Goal: Transaction & Acquisition: Purchase product/service

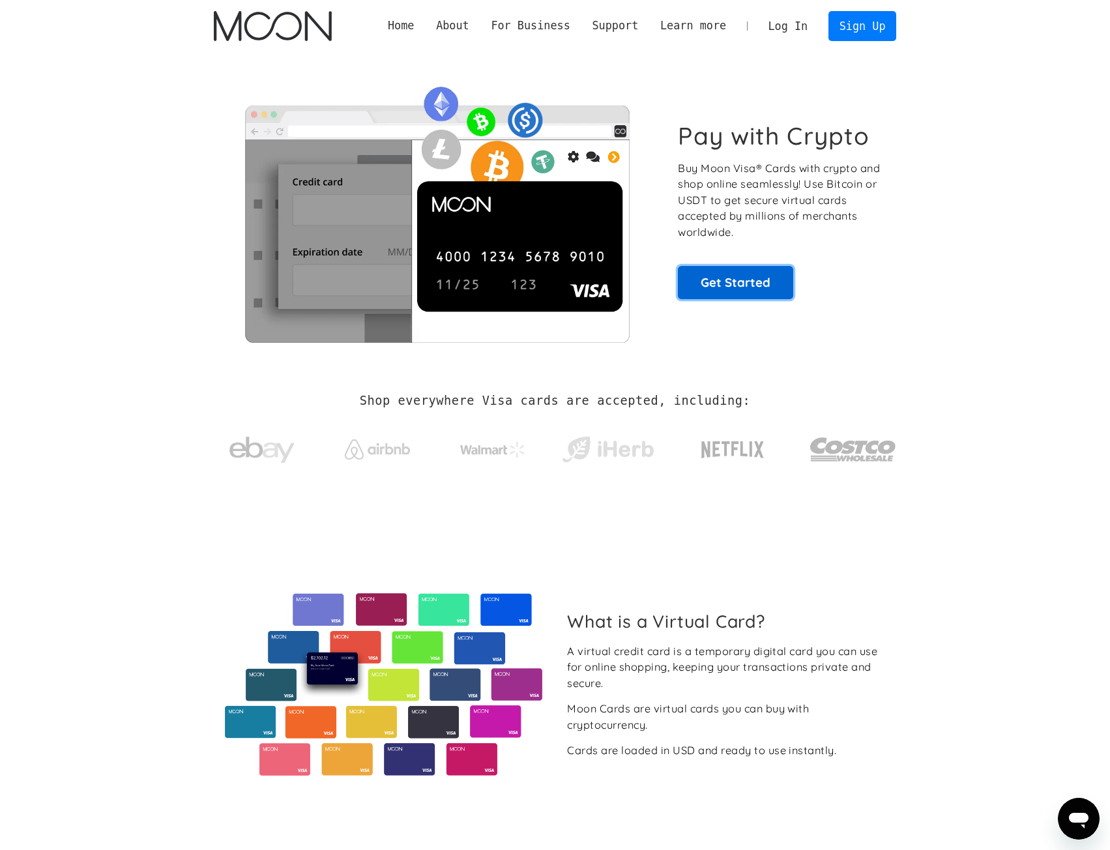
click at [765, 282] on link "Get Started" at bounding box center [735, 282] width 115 height 33
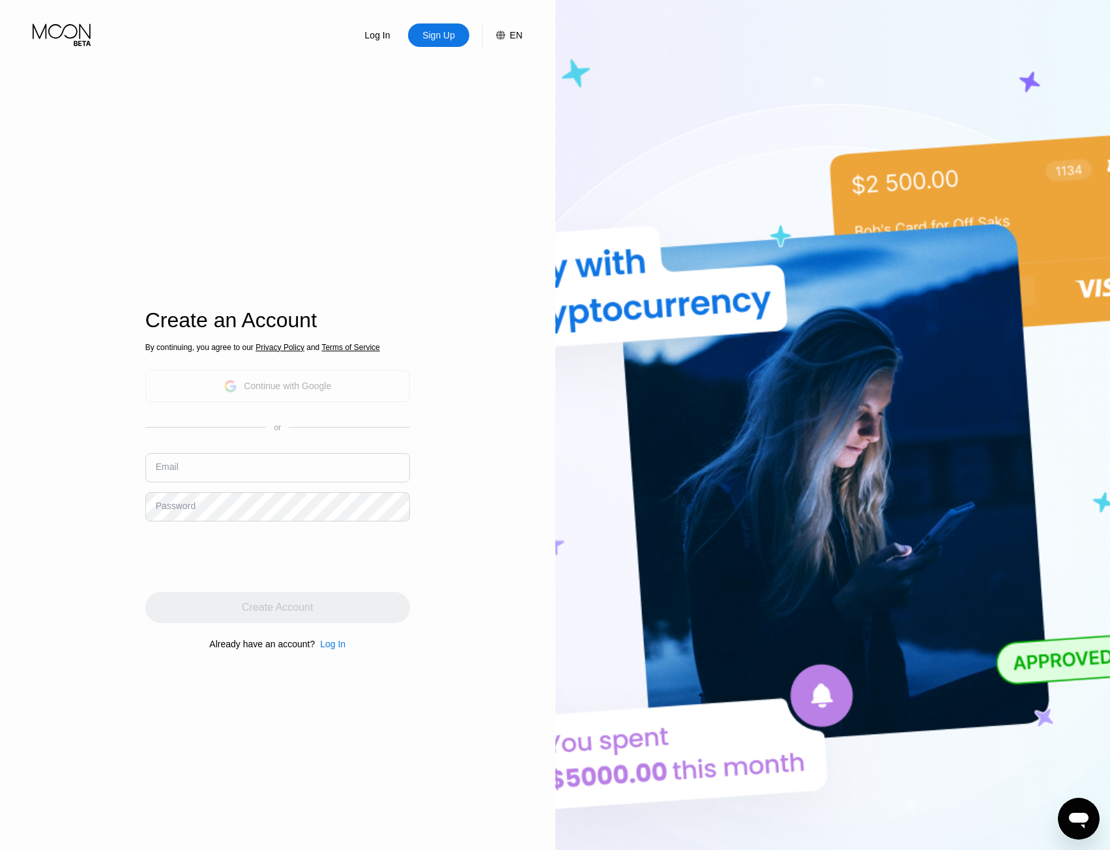
click at [287, 381] on div "Continue with Google" at bounding box center [287, 386] width 87 height 10
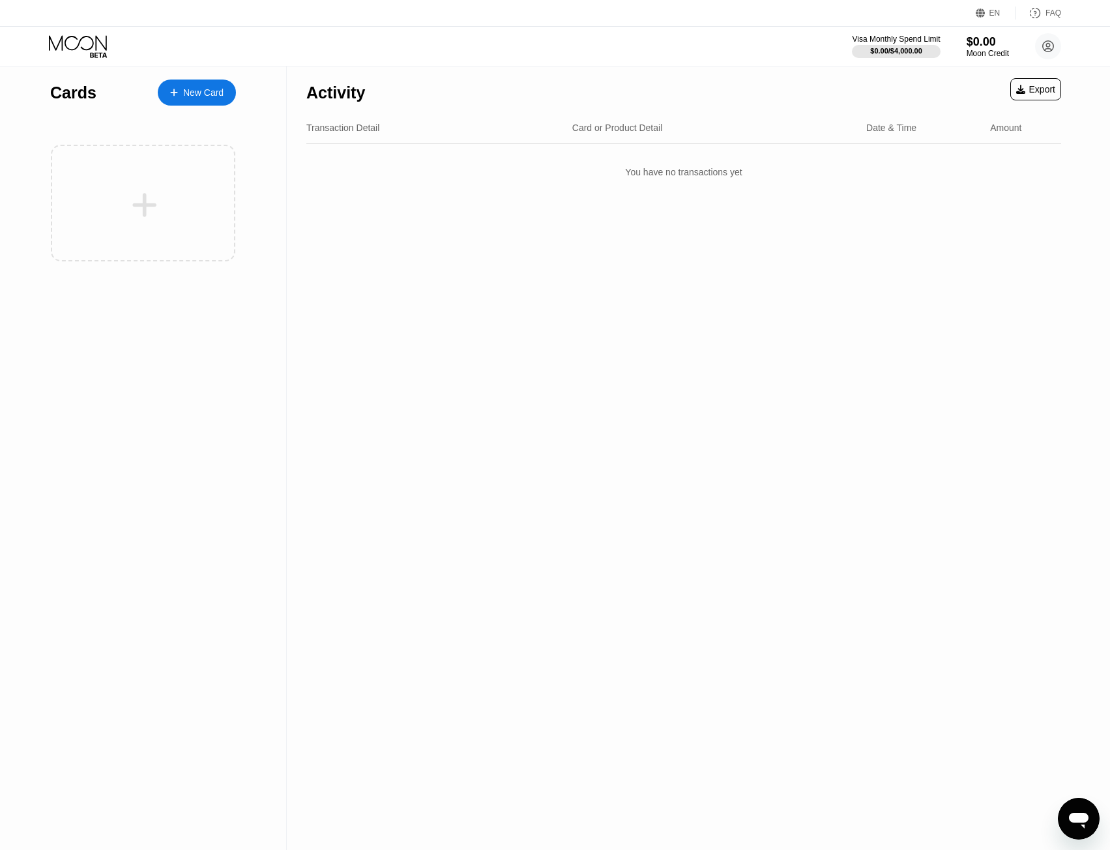
click at [202, 89] on div "New Card" at bounding box center [203, 92] width 40 height 11
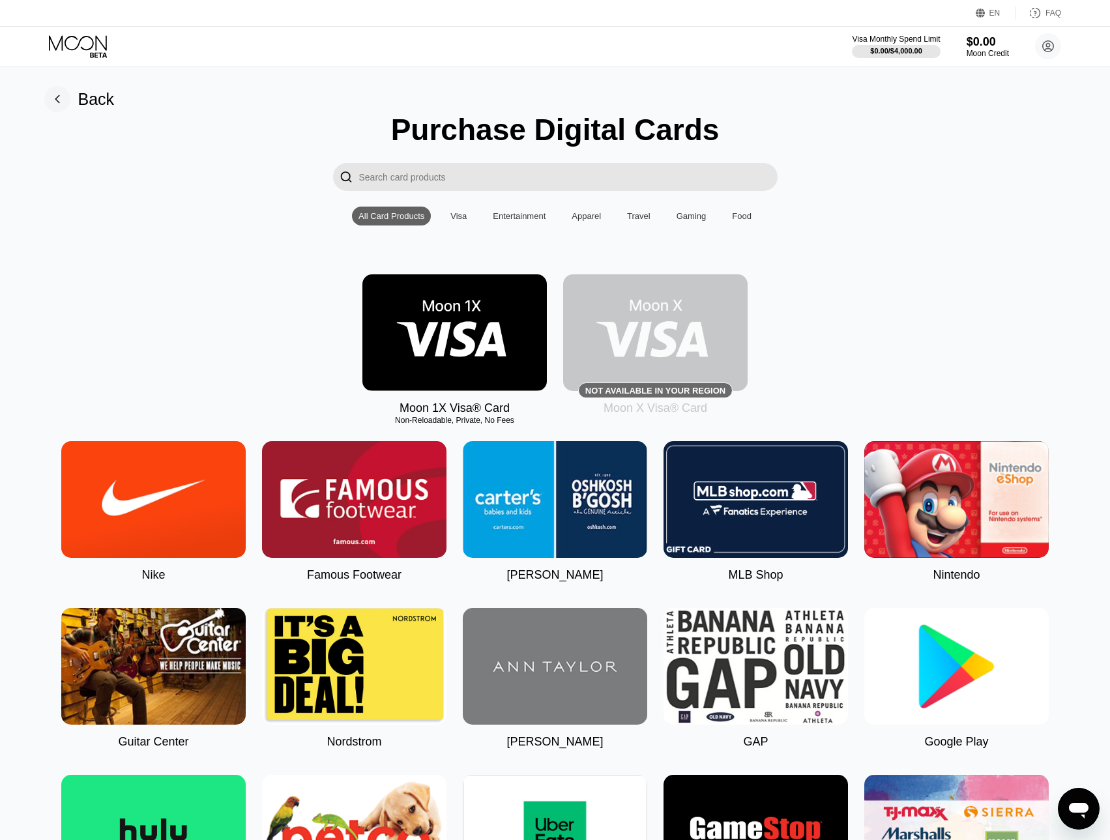
click at [521, 181] on input "Search card products" at bounding box center [568, 177] width 418 height 28
paste input "GitHub"
type input "GitHub"
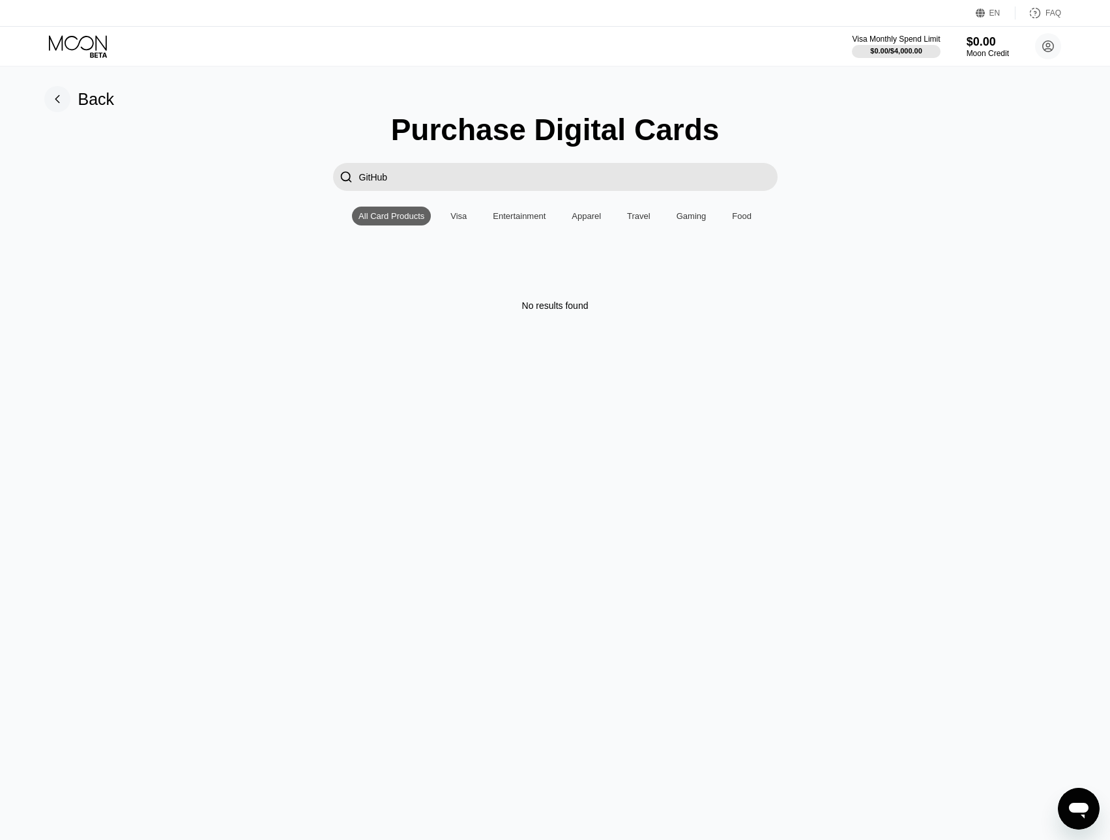
click at [439, 178] on input "GitHub" at bounding box center [568, 177] width 418 height 28
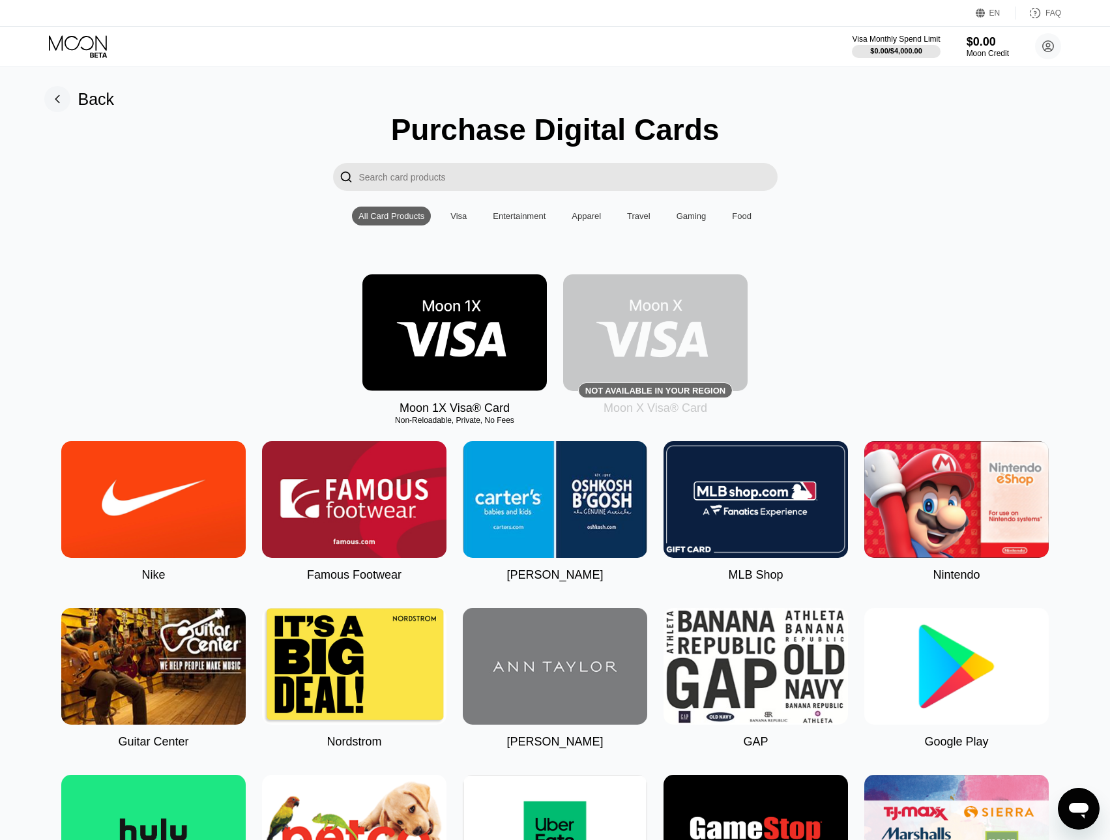
click at [465, 221] on div "Visa" at bounding box center [458, 216] width 16 height 10
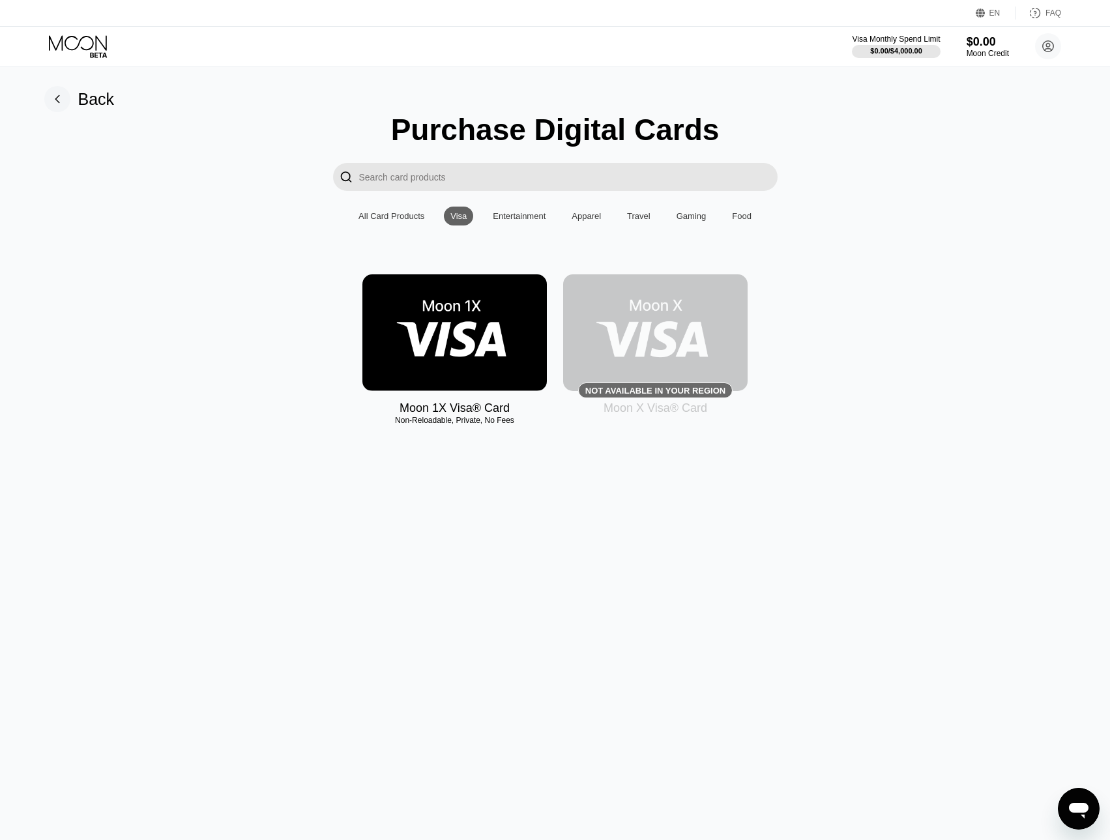
click at [411, 220] on div "All Card Products" at bounding box center [391, 216] width 66 height 10
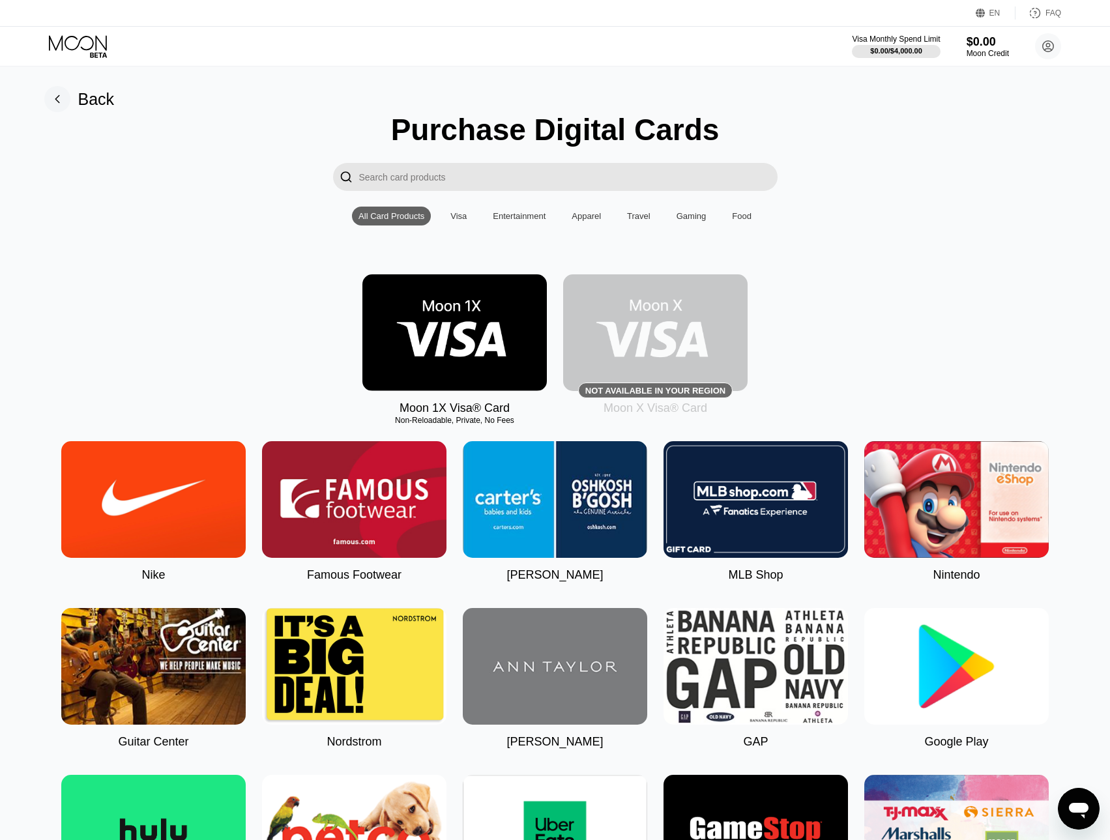
click at [466, 219] on div "Visa" at bounding box center [458, 216] width 16 height 10
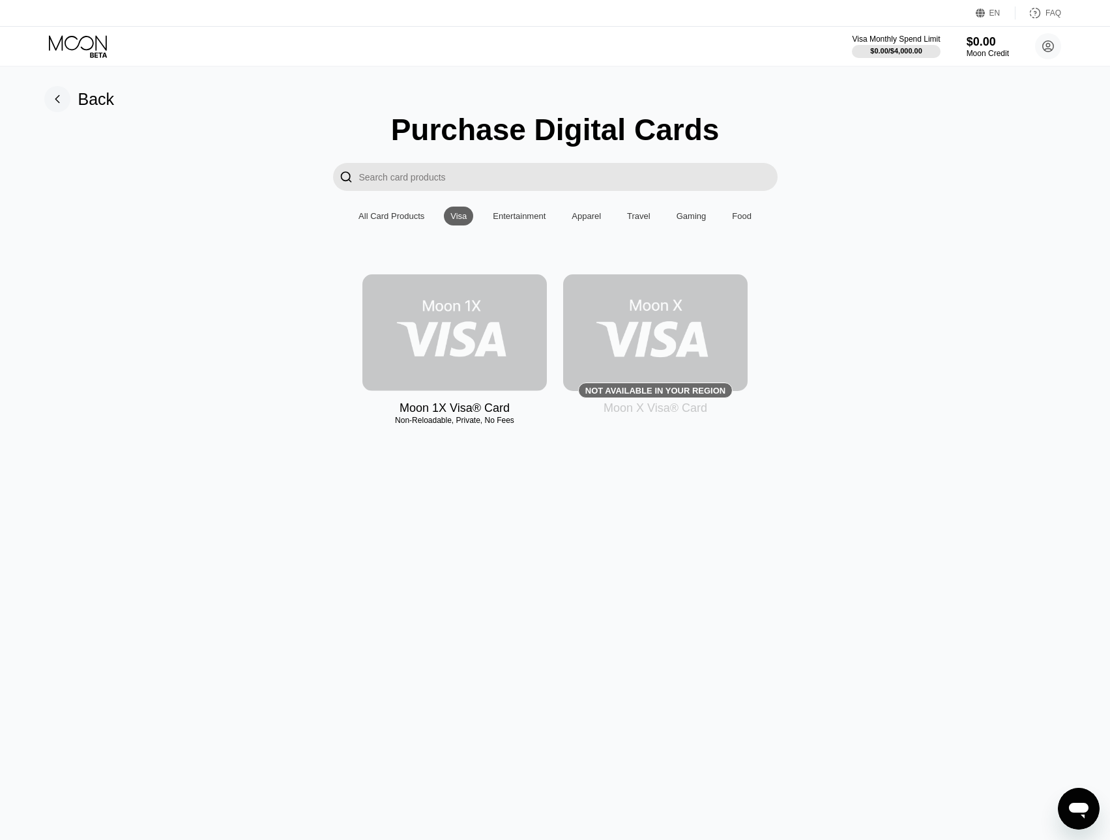
click at [472, 366] on img at bounding box center [454, 332] width 184 height 117
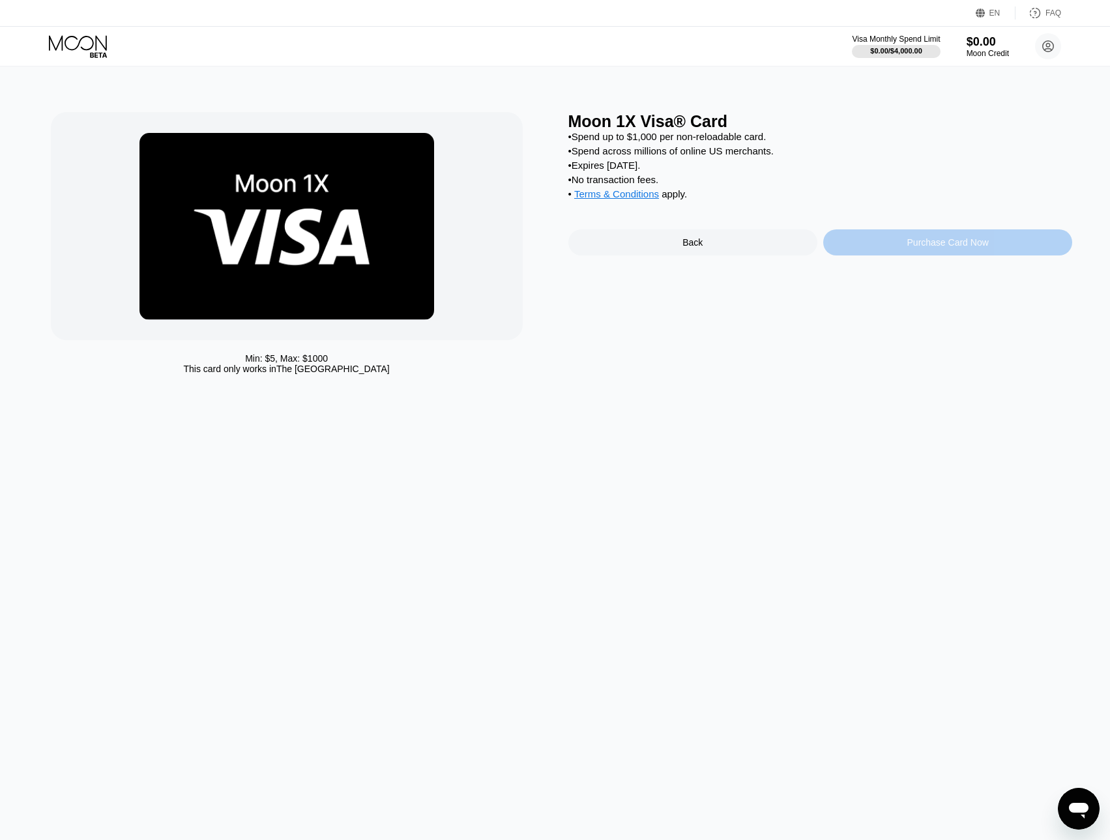
click at [944, 248] on div "Purchase Card Now" at bounding box center [947, 242] width 81 height 10
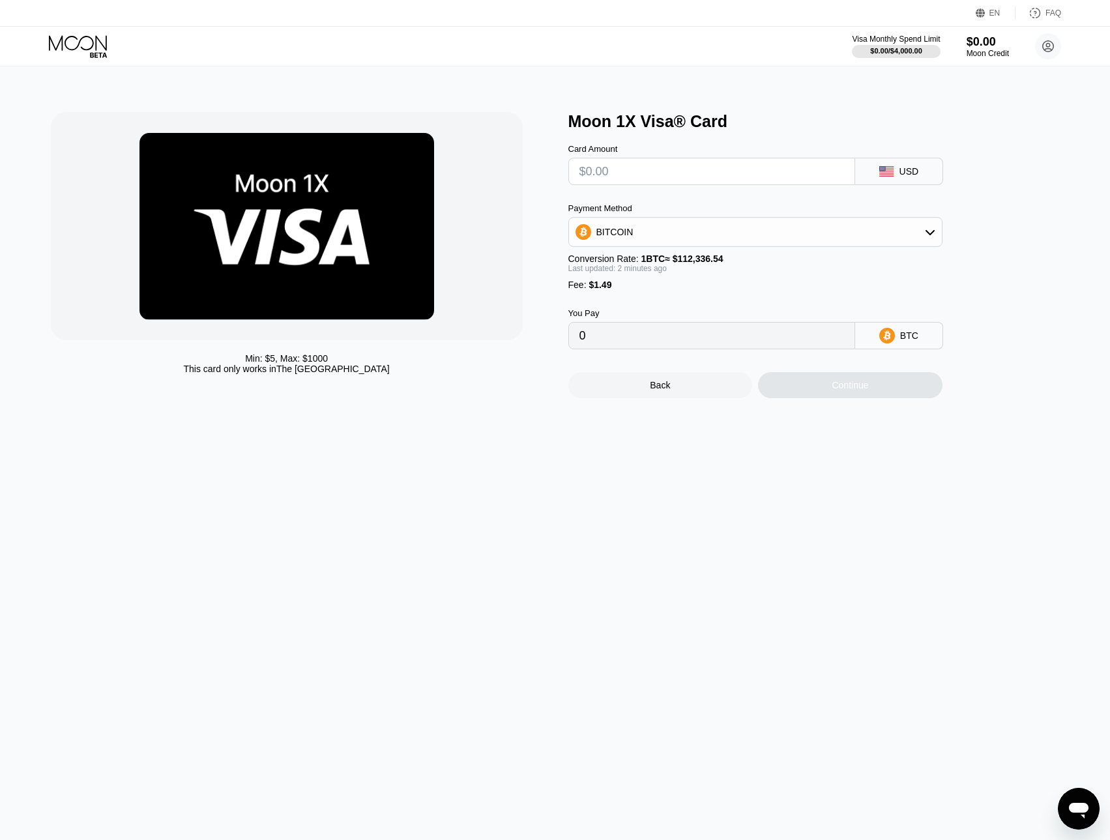
click at [645, 174] on input "text" at bounding box center [711, 171] width 265 height 26
type input "$2"
type input "0.00003107"
type input "$23"
type input "0.00021801"
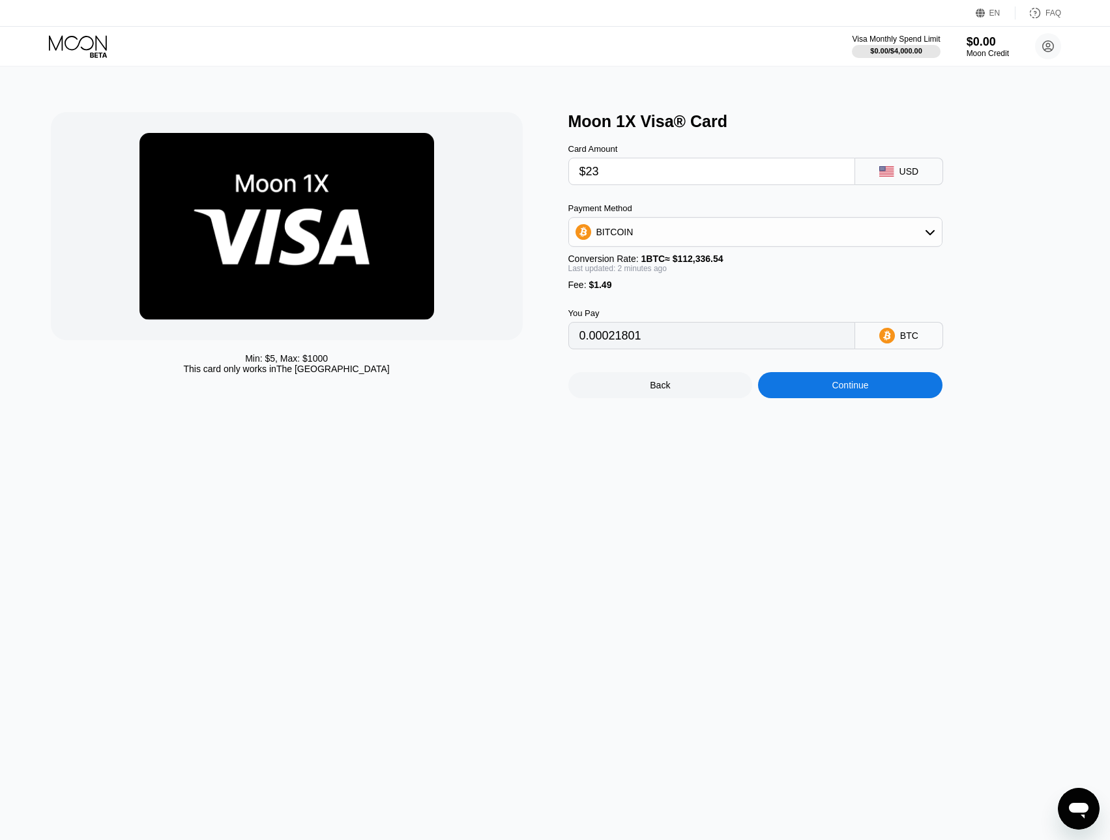
type input "$23"
click at [809, 488] on div "Min: $ 5 , Max: $ 1000 This card only works in The United States Moon 1X Visa® …" at bounding box center [555, 453] width 1120 height 774
click at [754, 241] on div "BITCOIN" at bounding box center [755, 232] width 373 height 26
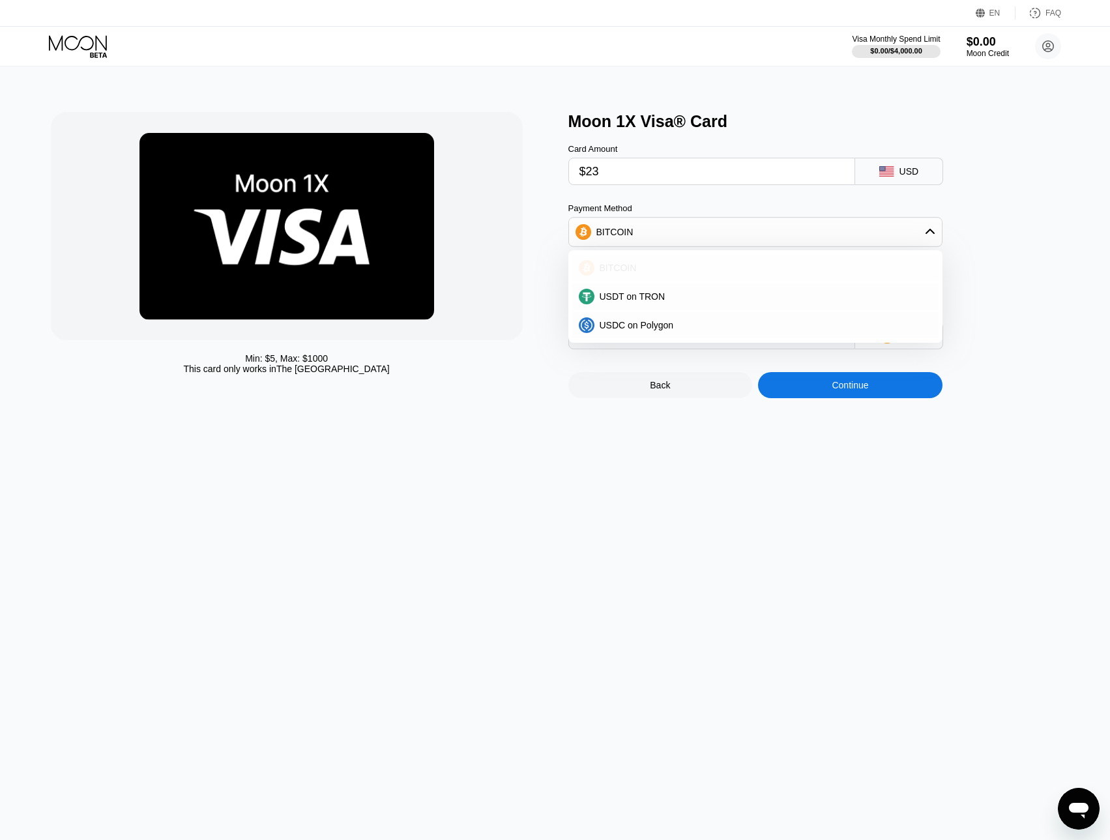
click at [733, 273] on div "BITCOIN" at bounding box center [763, 268] width 338 height 10
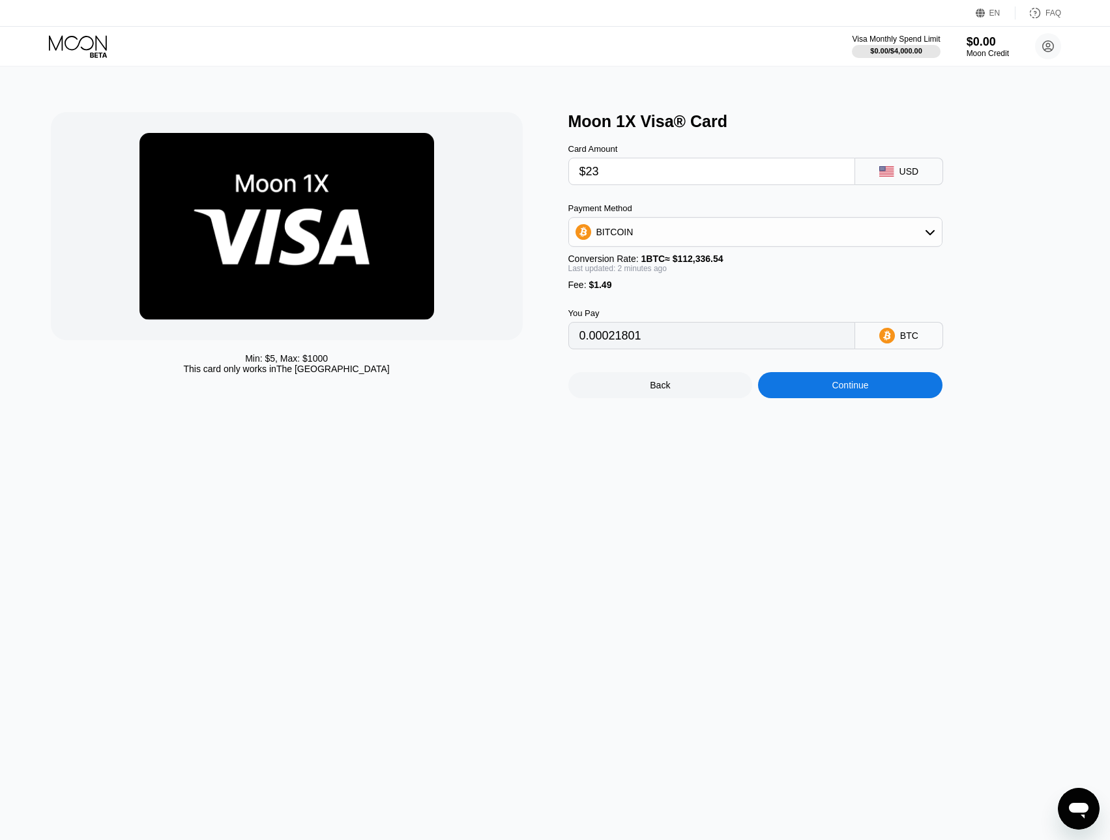
click at [794, 273] on div "Last updated: 2 minutes ago" at bounding box center [755, 268] width 374 height 9
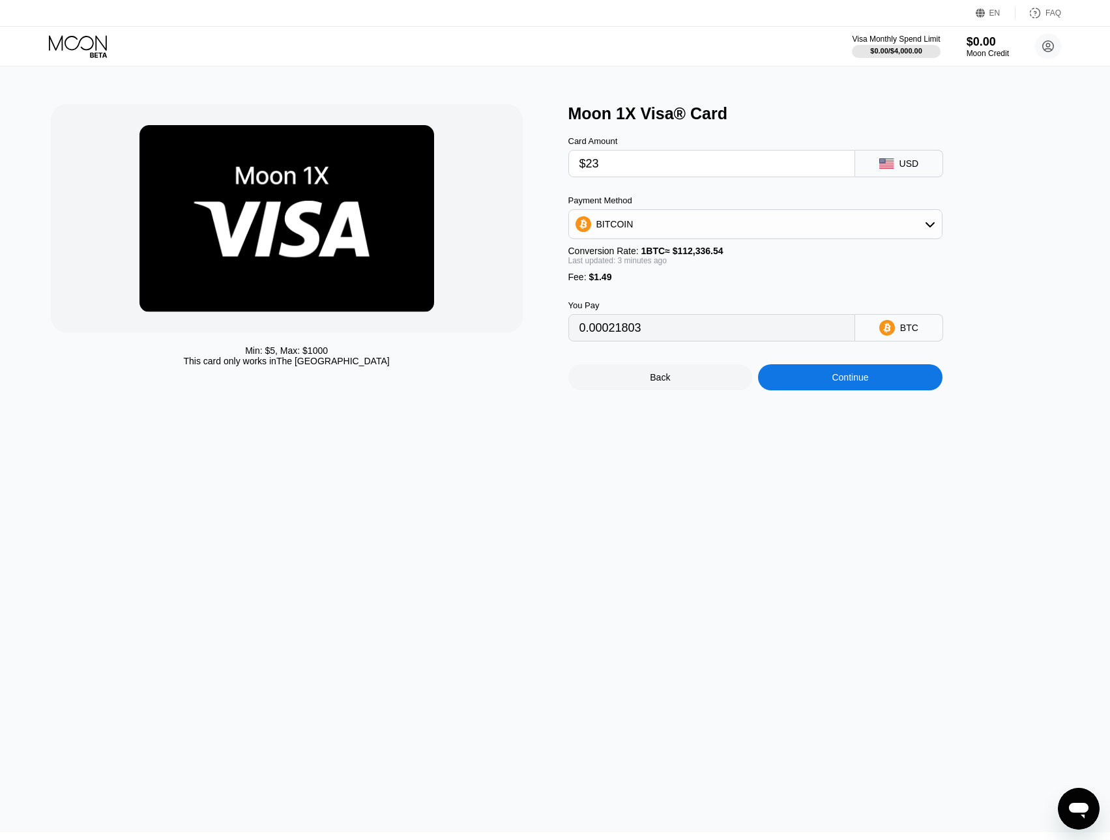
scroll to position [5, 0]
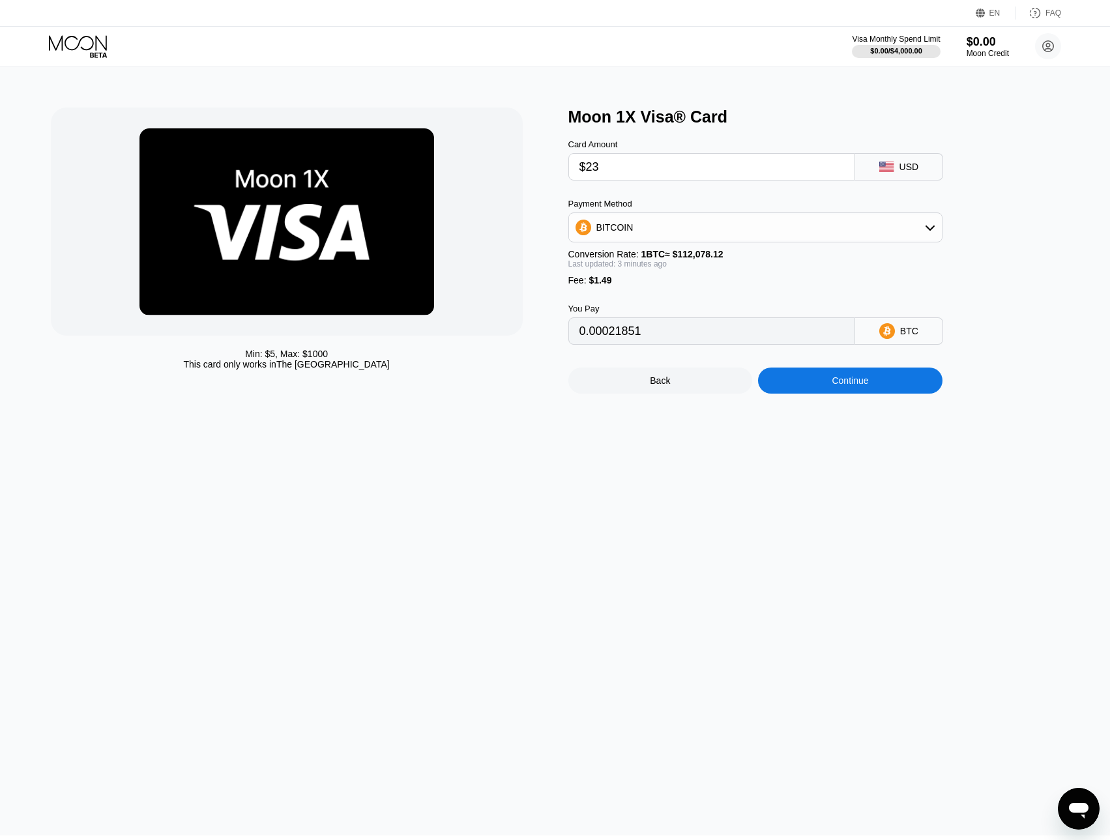
type input "0.00021823"
